Goal: Transaction & Acquisition: Subscribe to service/newsletter

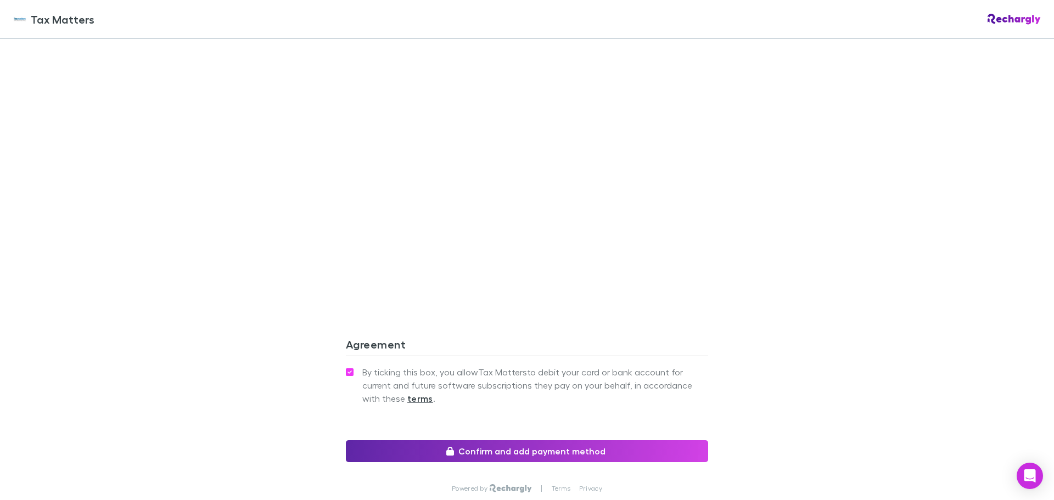
scroll to position [824, 0]
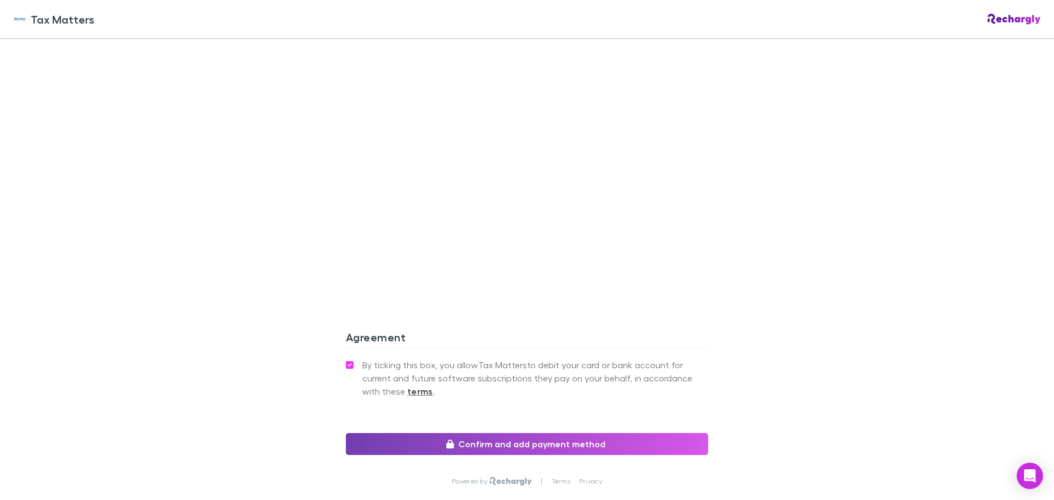
click at [550, 444] on button "Confirm and add payment method" at bounding box center [527, 444] width 362 height 22
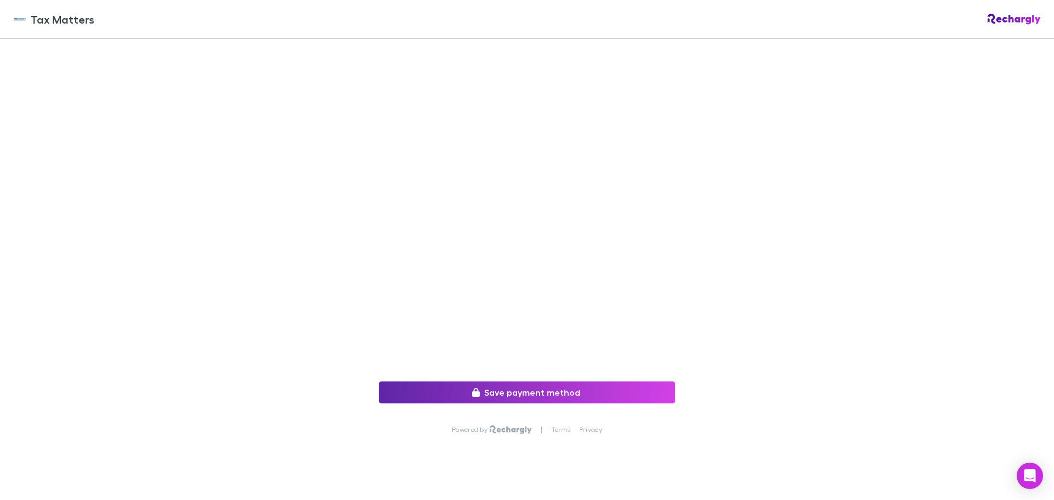
scroll to position [164, 0]
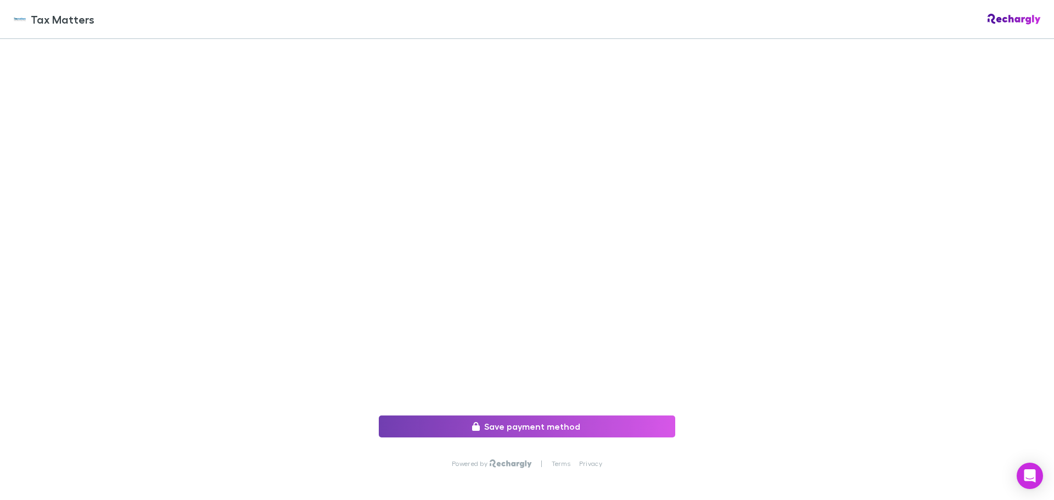
click at [539, 422] on button "Save payment method" at bounding box center [527, 427] width 296 height 22
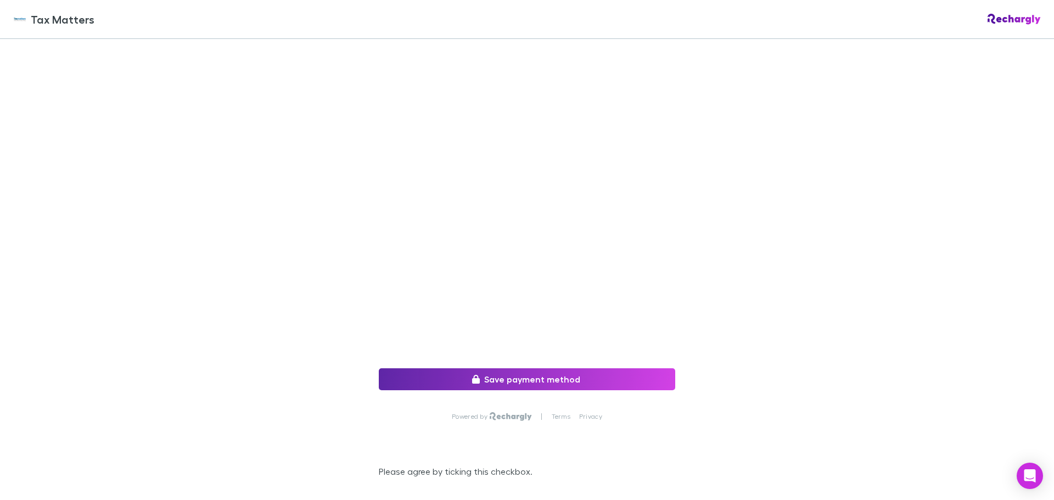
scroll to position [219, 0]
click at [539, 375] on button "Save payment method" at bounding box center [527, 379] width 296 height 22
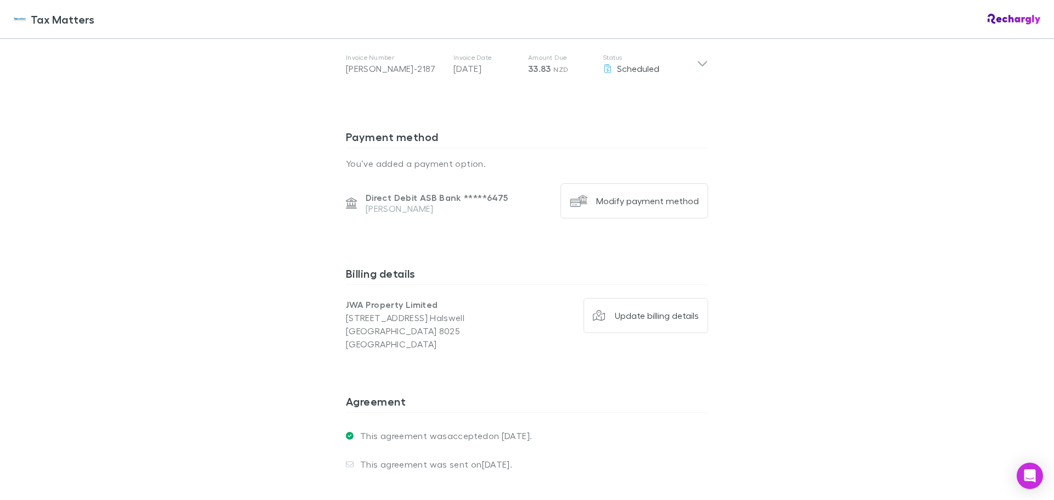
scroll to position [659, 0]
